Goal: Navigation & Orientation: Find specific page/section

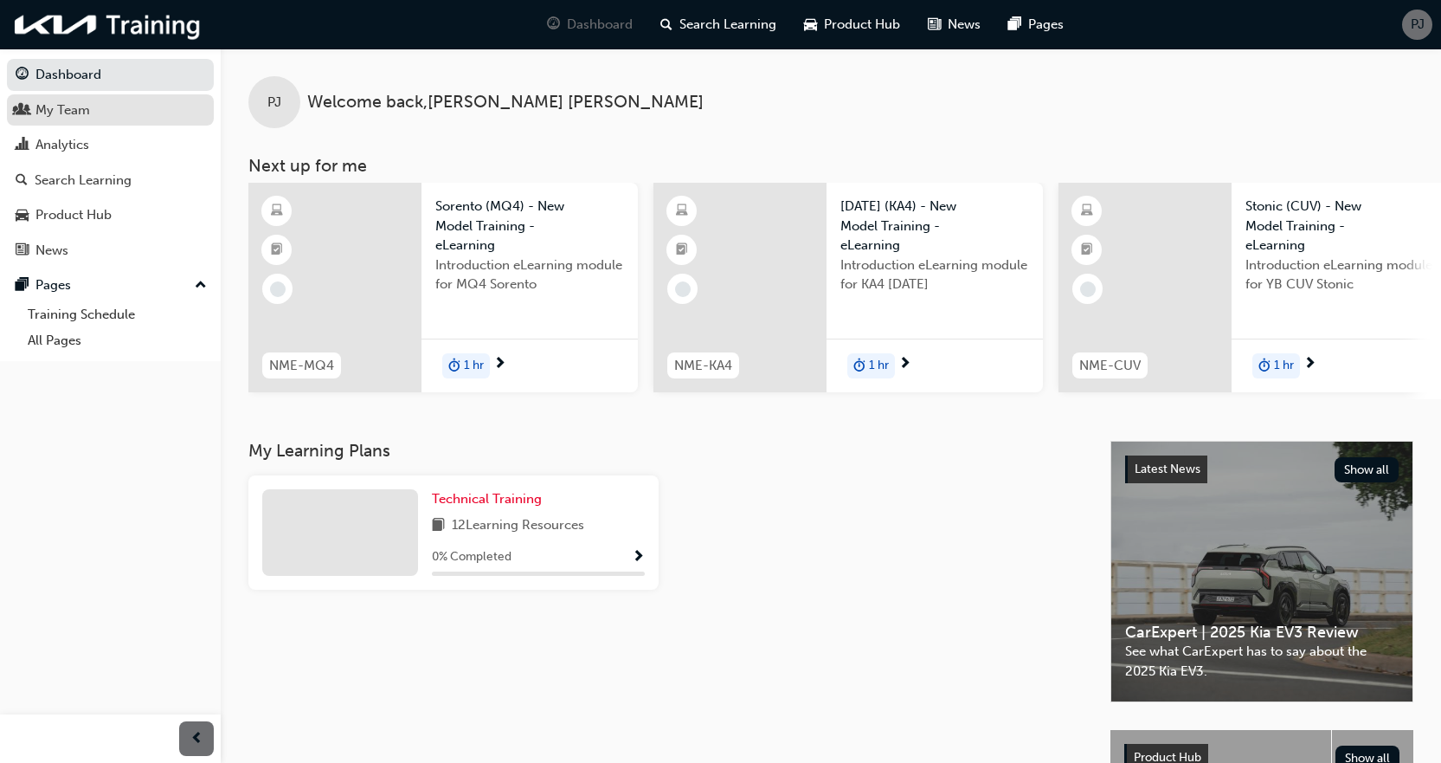
click at [77, 111] on div "My Team" at bounding box center [62, 110] width 55 height 20
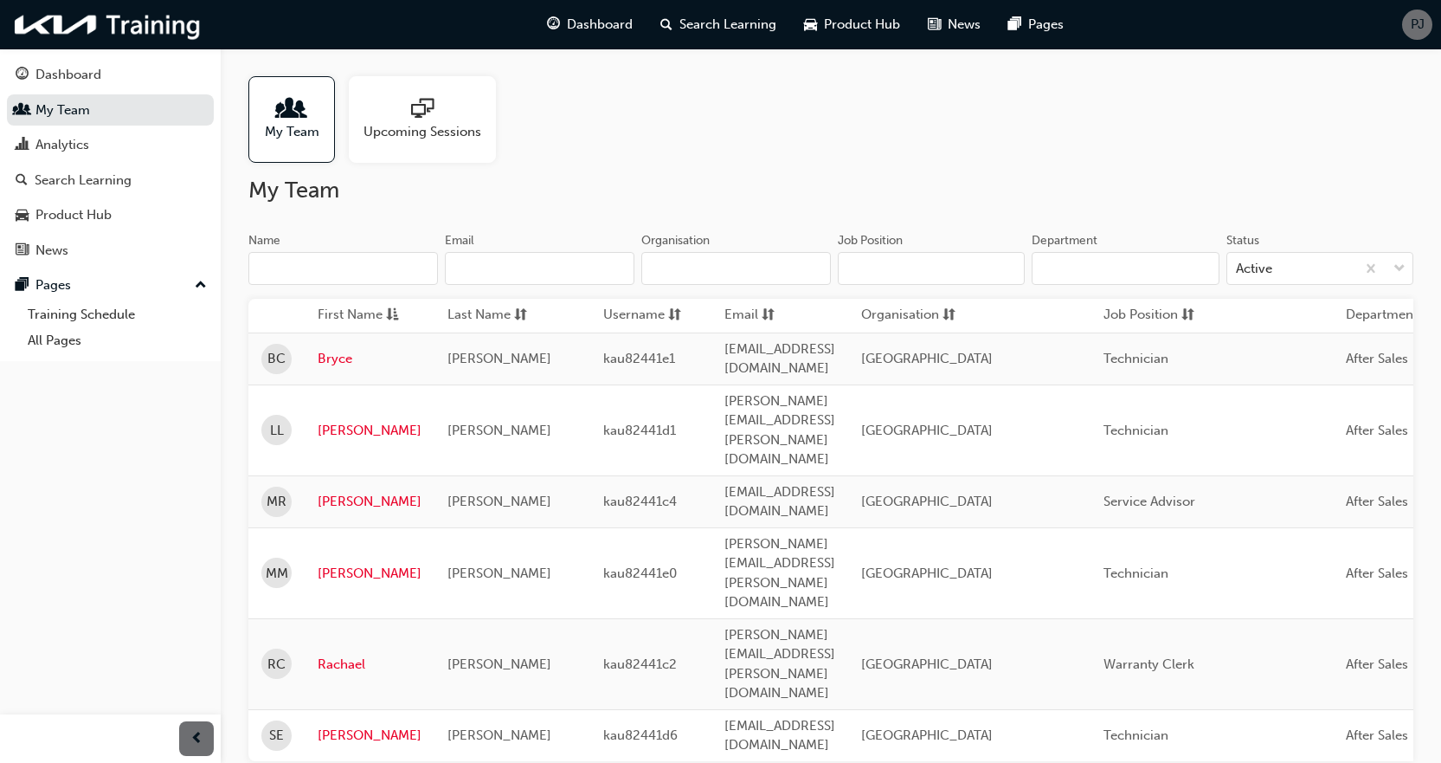
scroll to position [39, 0]
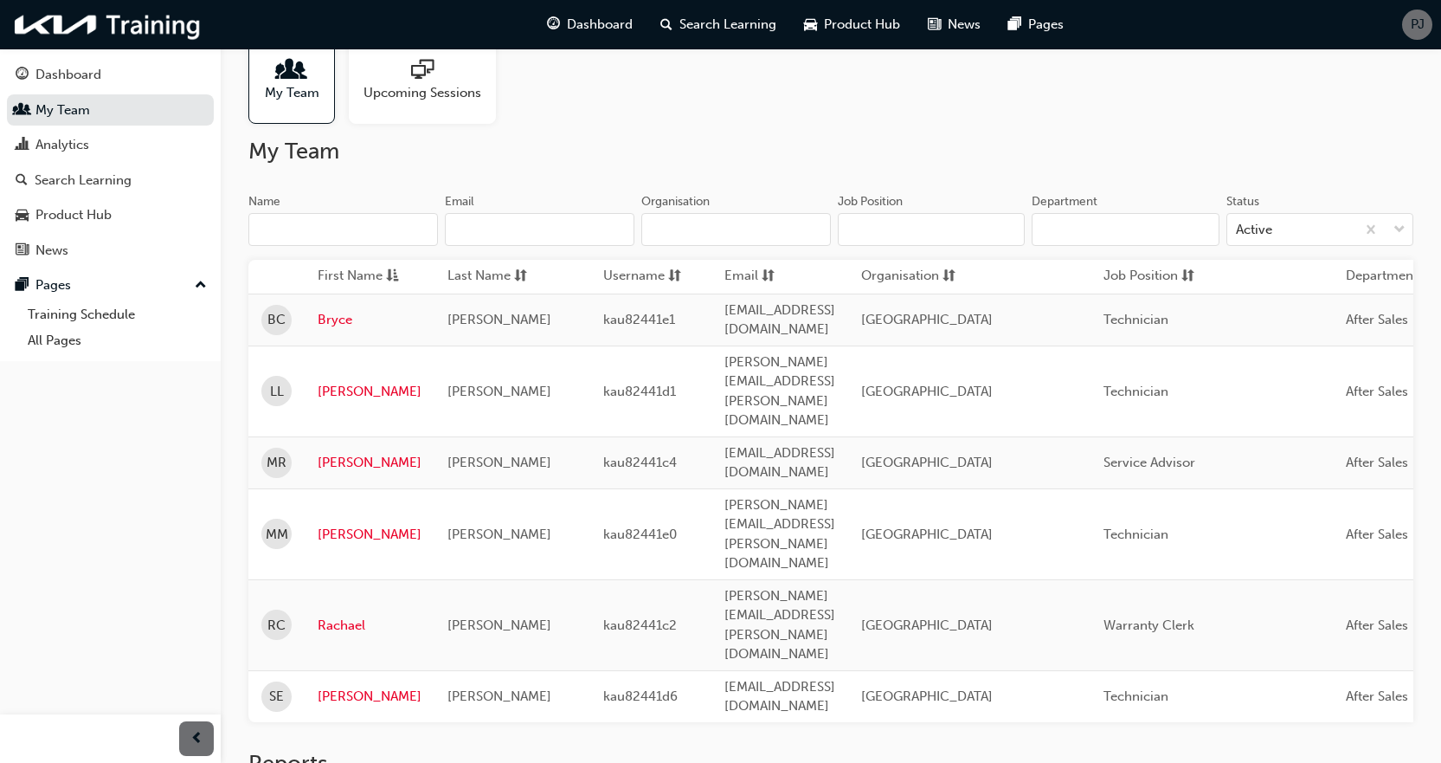
click at [762, 729] on div "My Team Upcoming Sessions My Team Name Email Organisation Job Position Departme…" at bounding box center [720, 440] width 1441 height 958
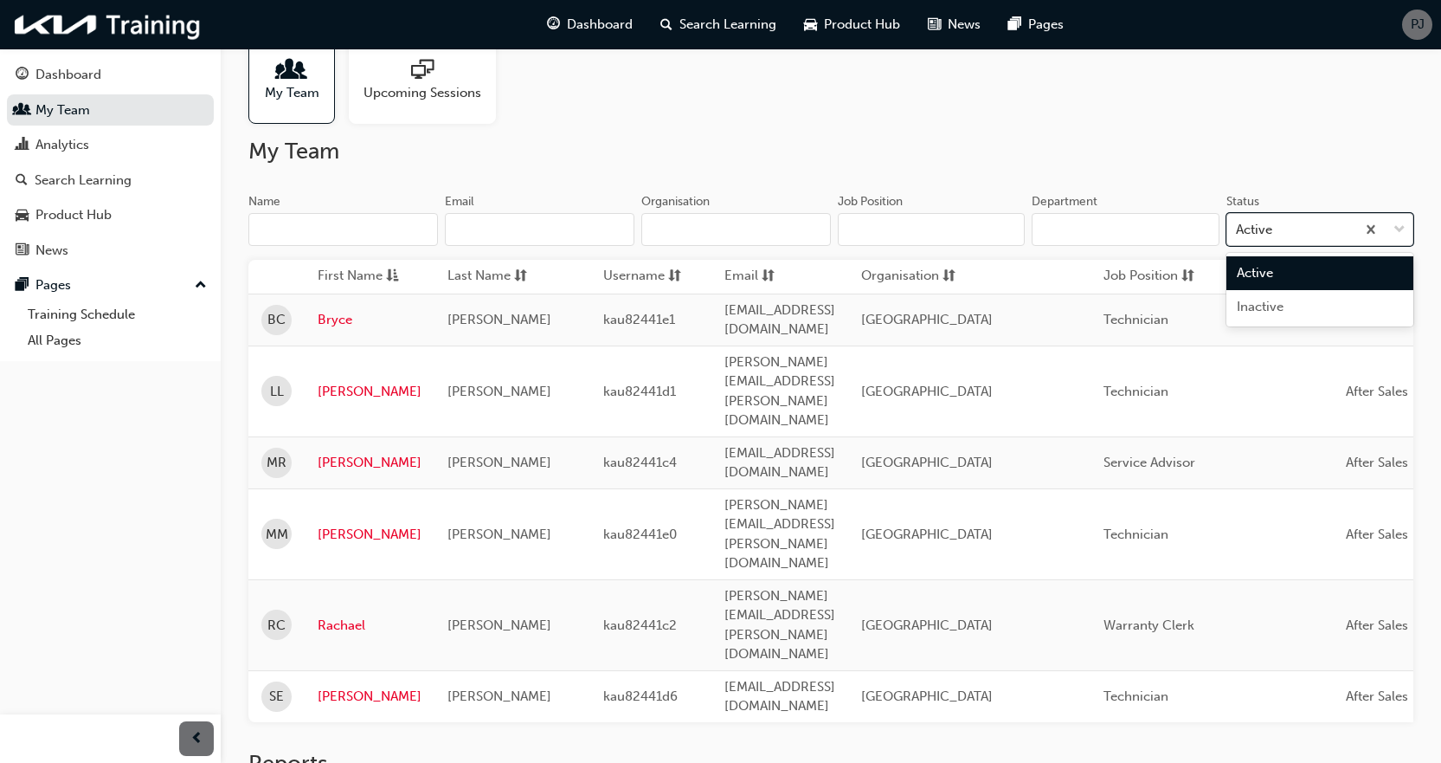
click at [1266, 224] on div "Active" at bounding box center [1254, 230] width 36 height 20
click at [1238, 224] on input "Status option Active focused, 1 of 2. 2 results available. Use Up and Down to c…" at bounding box center [1237, 229] width 2 height 15
click at [1266, 300] on span "Inactive" at bounding box center [1260, 307] width 47 height 16
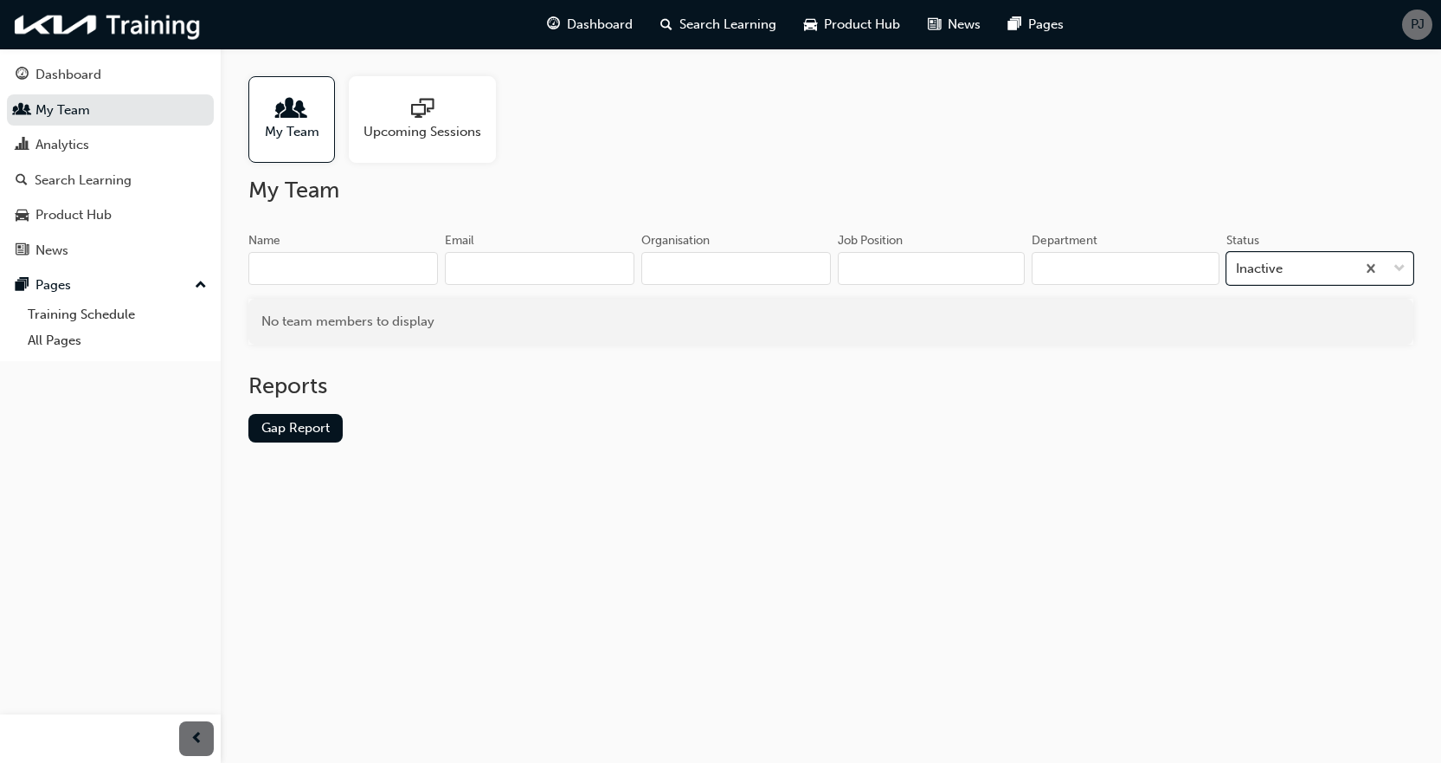
scroll to position [0, 0]
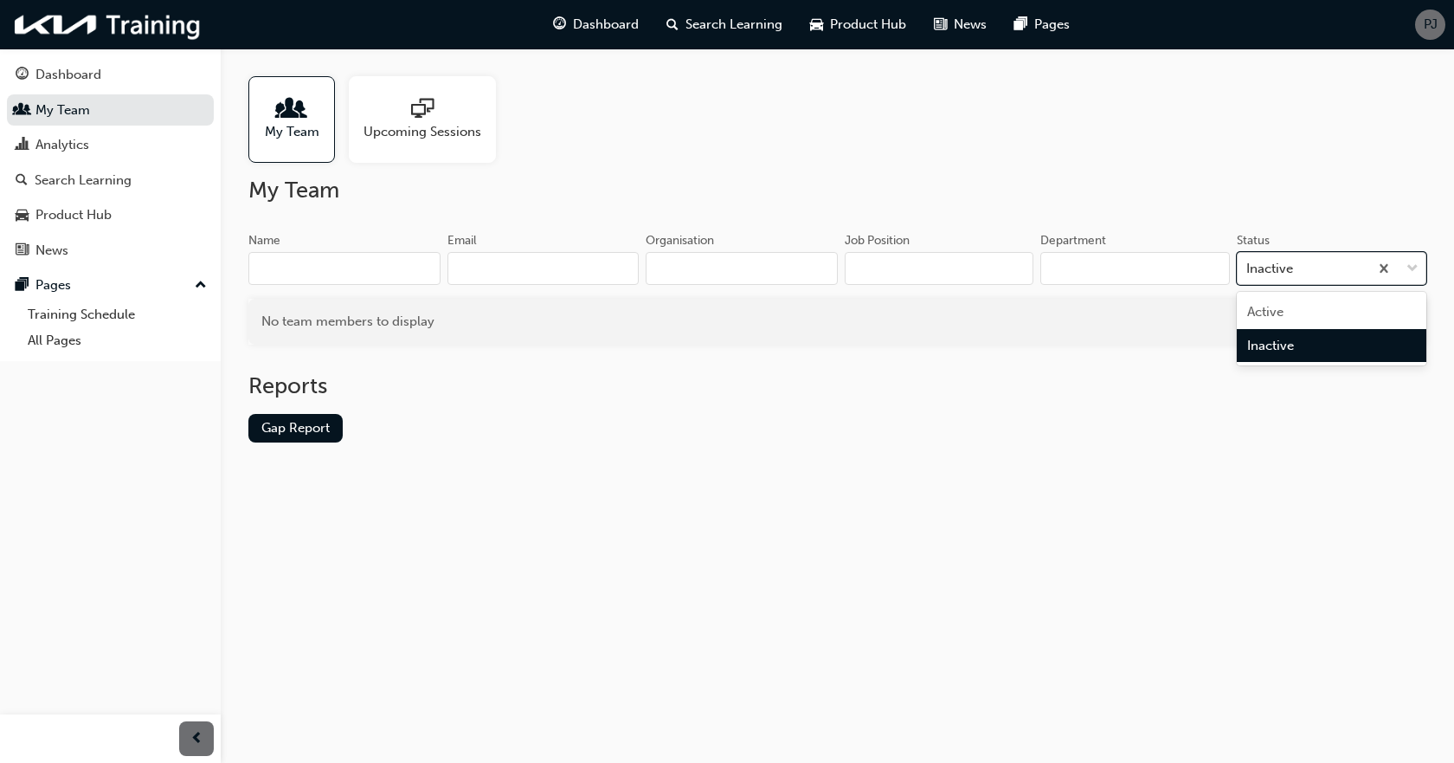
click at [1329, 265] on div "Inactive" at bounding box center [1303, 269] width 131 height 30
click at [1248, 265] on input "Status option Inactive, selected. option Inactive focused, 2 of 2. 2 results av…" at bounding box center [1248, 268] width 2 height 15
click at [1300, 303] on div "Active" at bounding box center [1332, 312] width 190 height 34
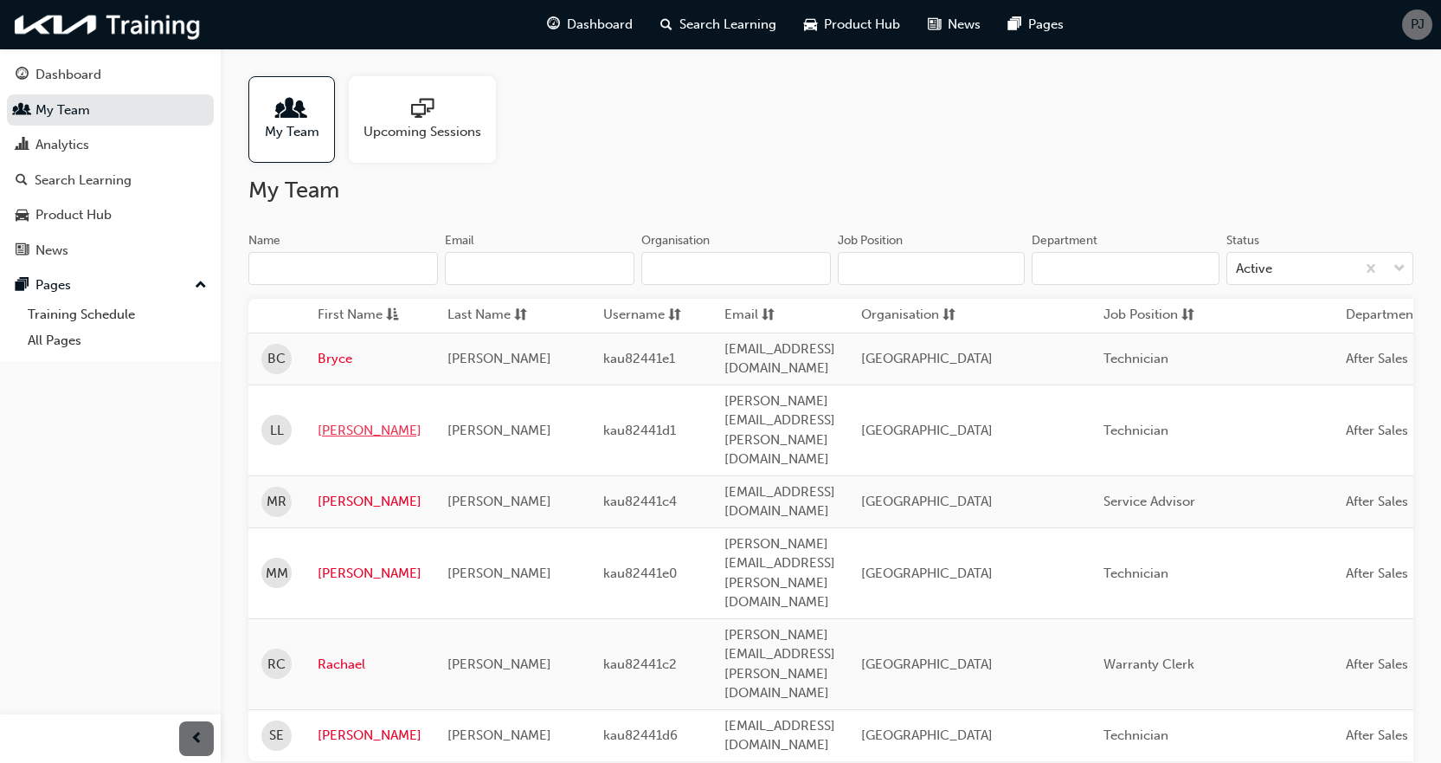
click at [333, 421] on link "Leonel" at bounding box center [370, 431] width 104 height 20
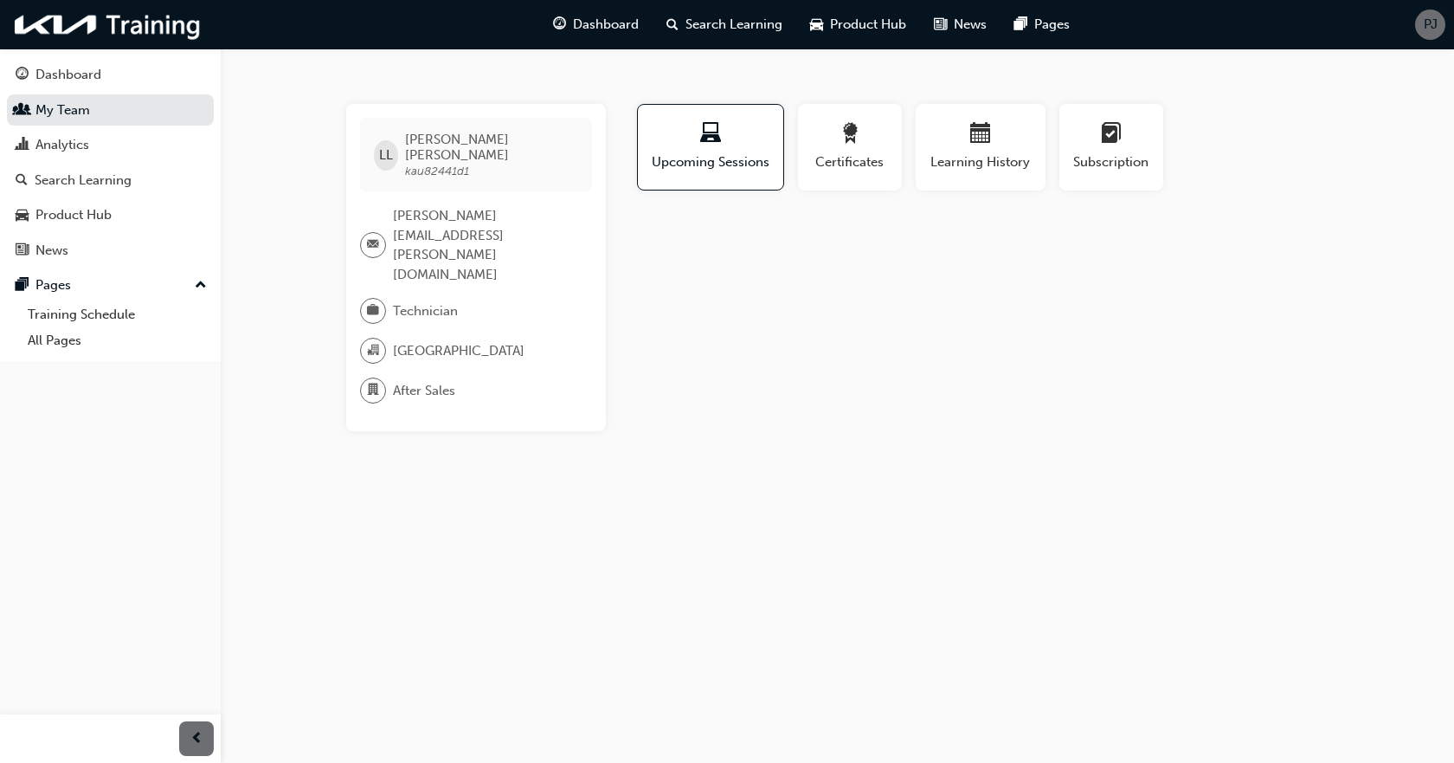
click at [465, 145] on span "Leonel Lacanlale" at bounding box center [491, 147] width 172 height 31
click at [64, 75] on div "Dashboard" at bounding box center [68, 75] width 66 height 20
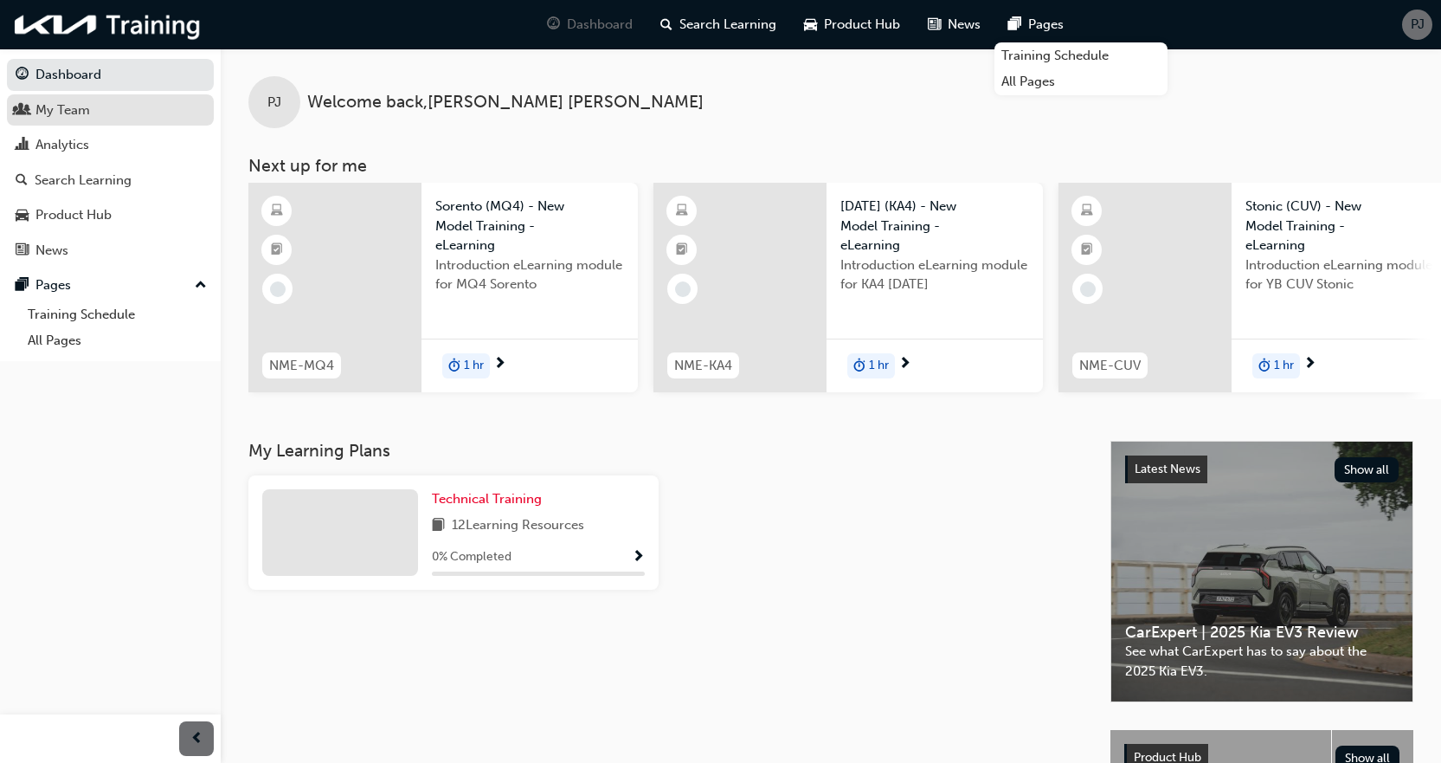
click at [69, 106] on div "My Team" at bounding box center [62, 110] width 55 height 20
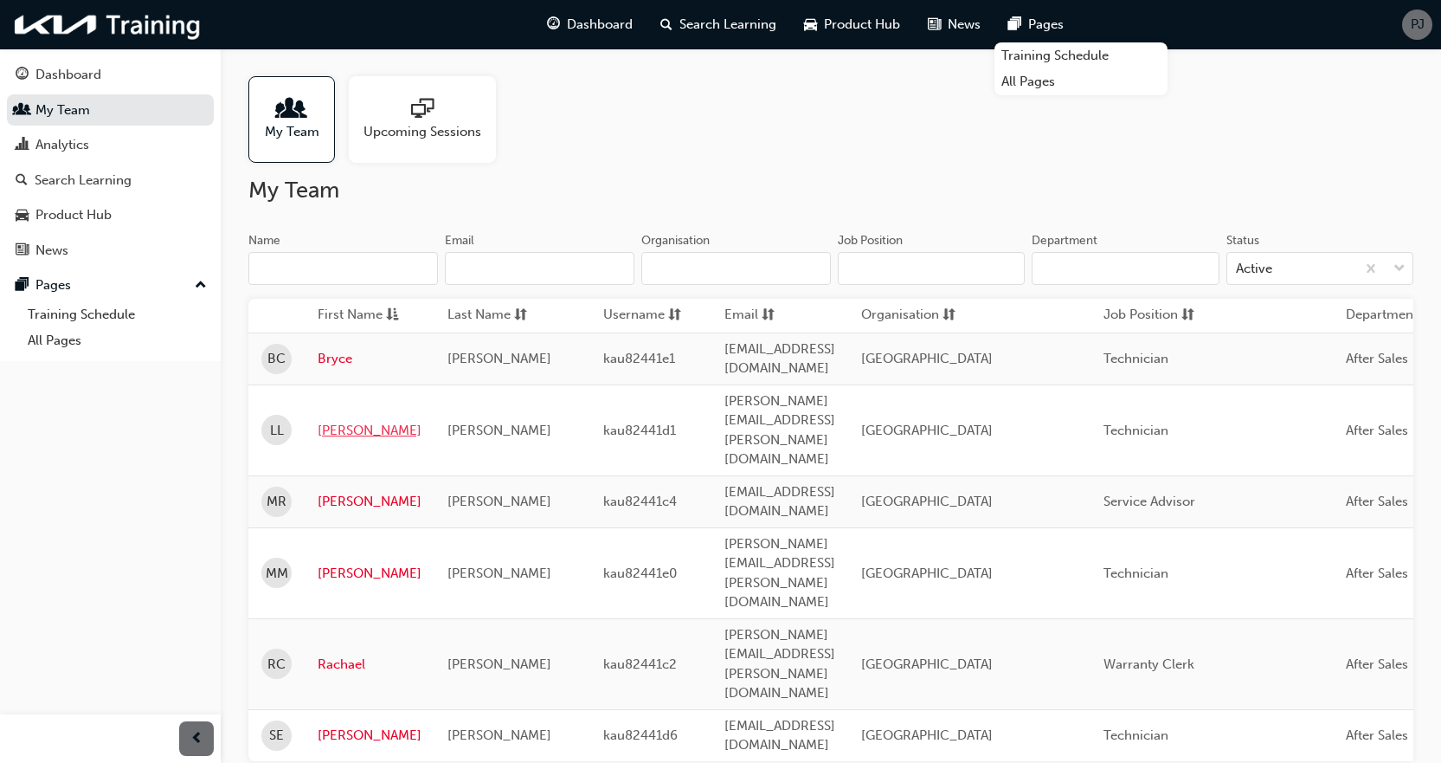
click at [349, 421] on link "Leonel" at bounding box center [370, 431] width 104 height 20
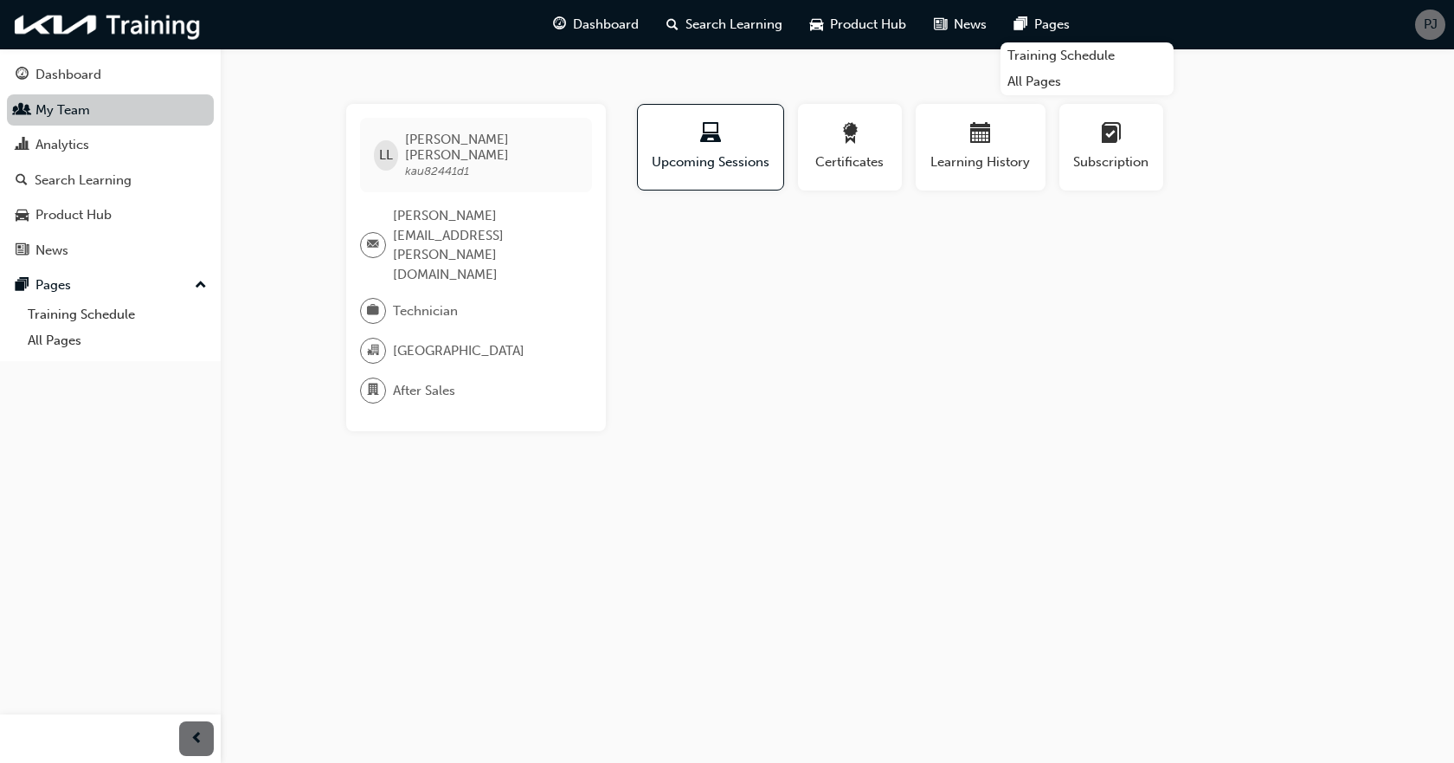
click at [81, 121] on link "My Team" at bounding box center [110, 110] width 207 height 32
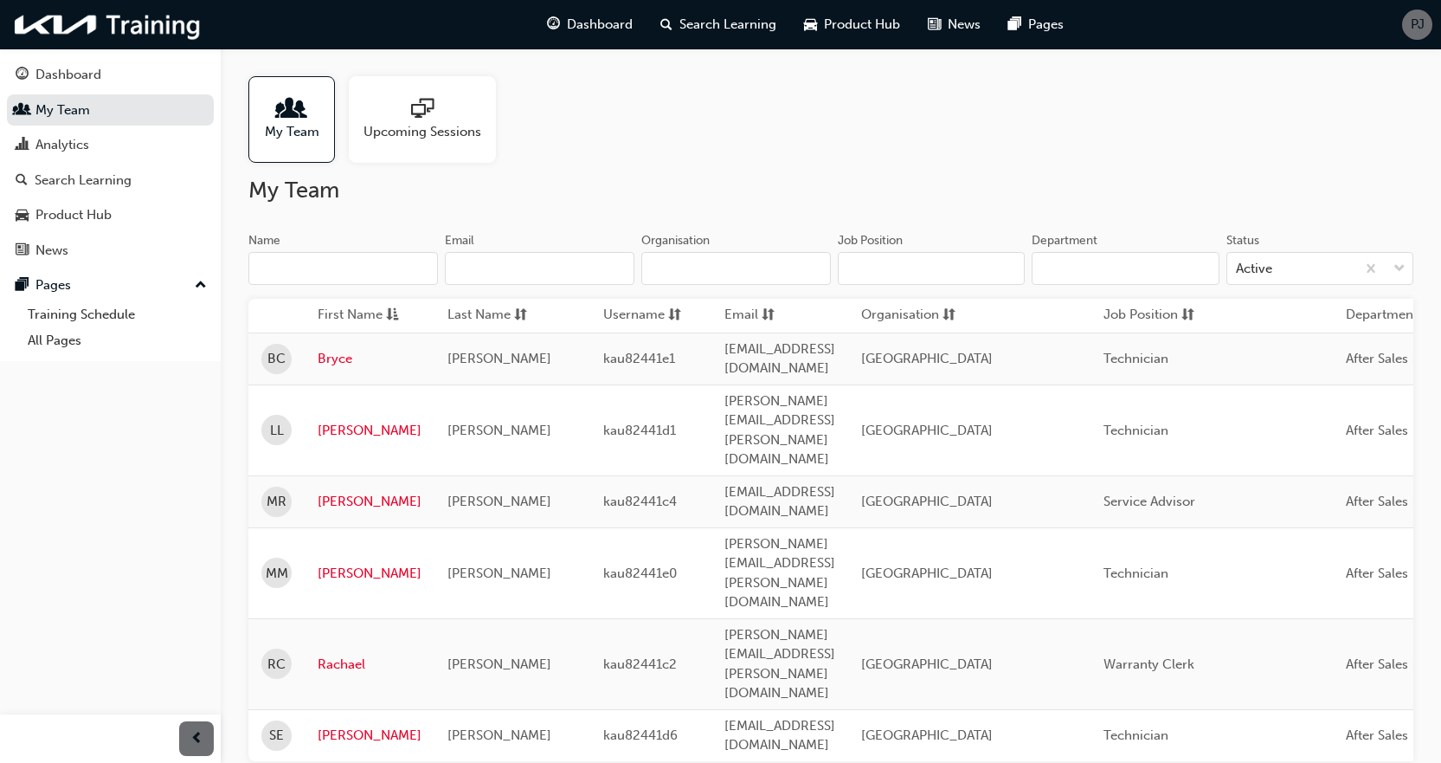
click at [1415, 27] on span "PJ" at bounding box center [1418, 25] width 14 height 20
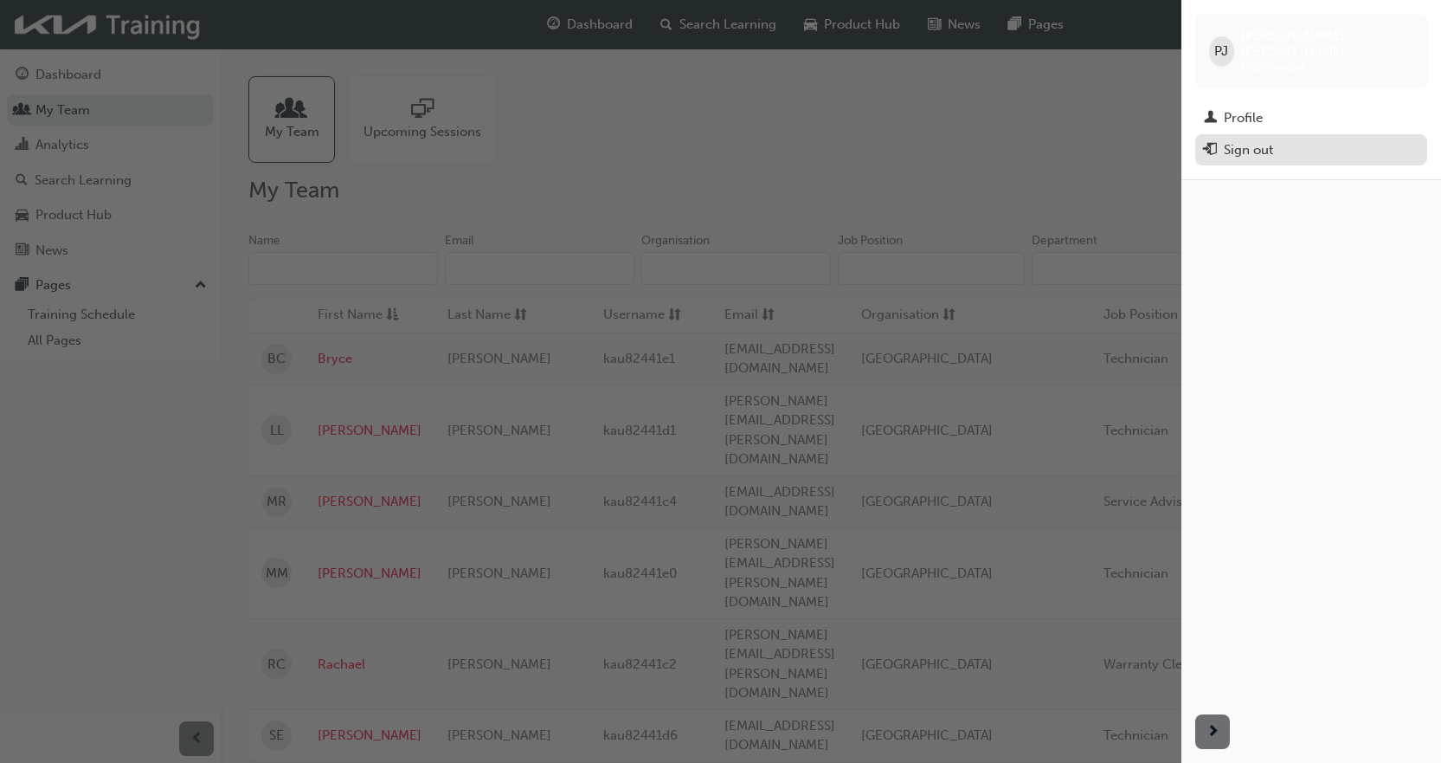
click at [1287, 139] on div "Sign out" at bounding box center [1311, 150] width 215 height 22
